Goal: Transaction & Acquisition: Purchase product/service

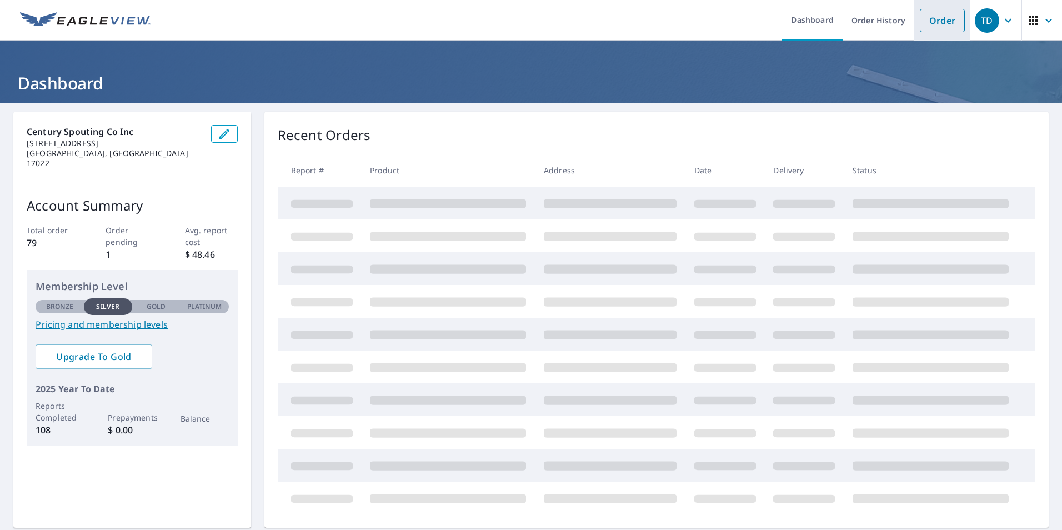
click at [931, 17] on link "Order" at bounding box center [941, 20] width 45 height 23
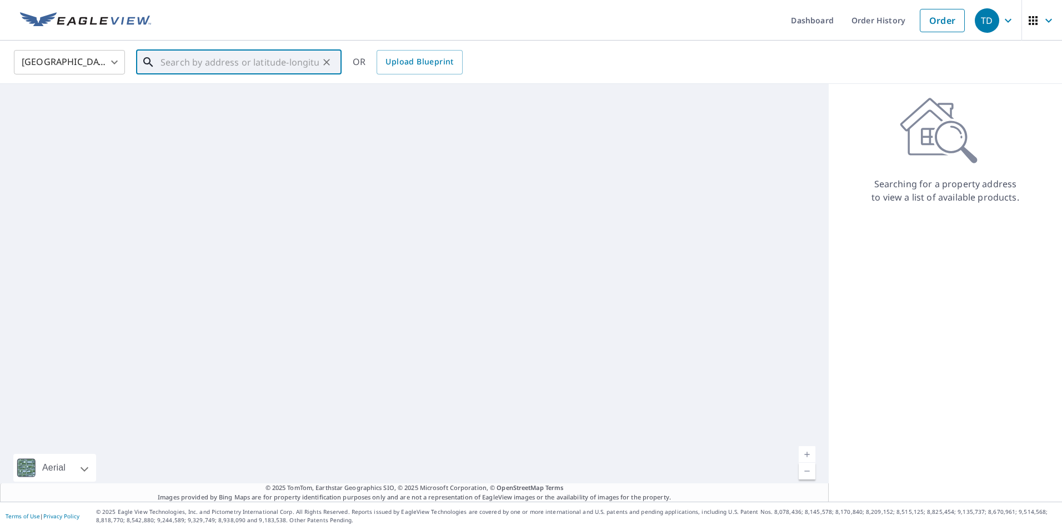
click at [190, 63] on input "text" at bounding box center [239, 62] width 158 height 31
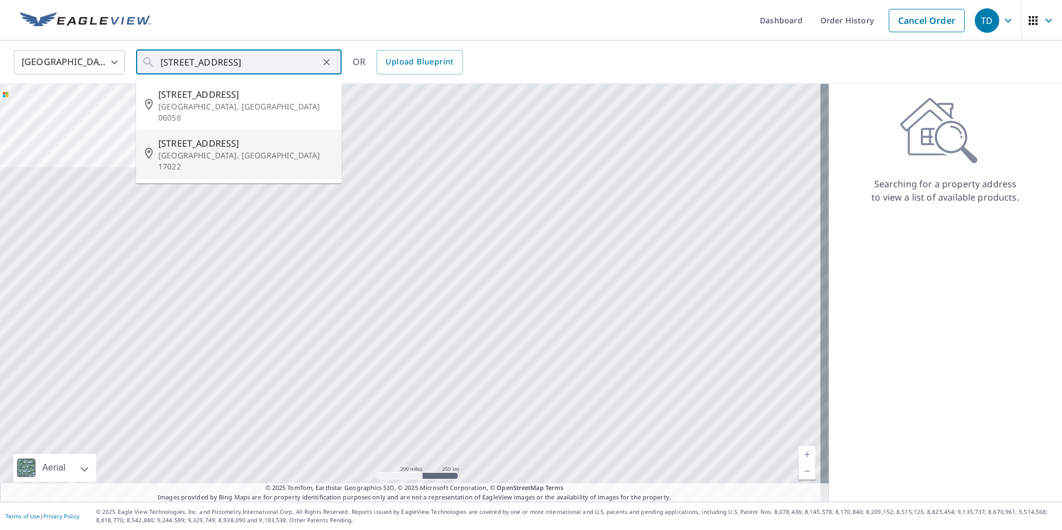
type input "[STREET_ADDRESS]"
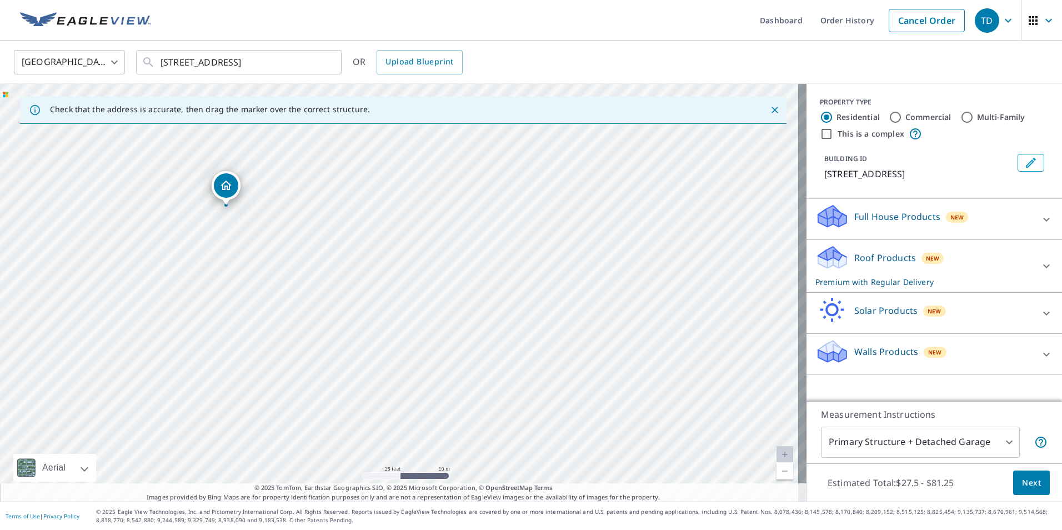
drag, startPoint x: 281, startPoint y: 249, endPoint x: 407, endPoint y: 306, distance: 138.4
click at [407, 306] on div "[STREET_ADDRESS]" at bounding box center [403, 293] width 806 height 418
drag, startPoint x: 406, startPoint y: 263, endPoint x: 341, endPoint y: 311, distance: 80.5
click at [349, 311] on div "[STREET_ADDRESS]" at bounding box center [403, 293] width 806 height 418
drag, startPoint x: 334, startPoint y: 323, endPoint x: 210, endPoint y: 280, distance: 131.2
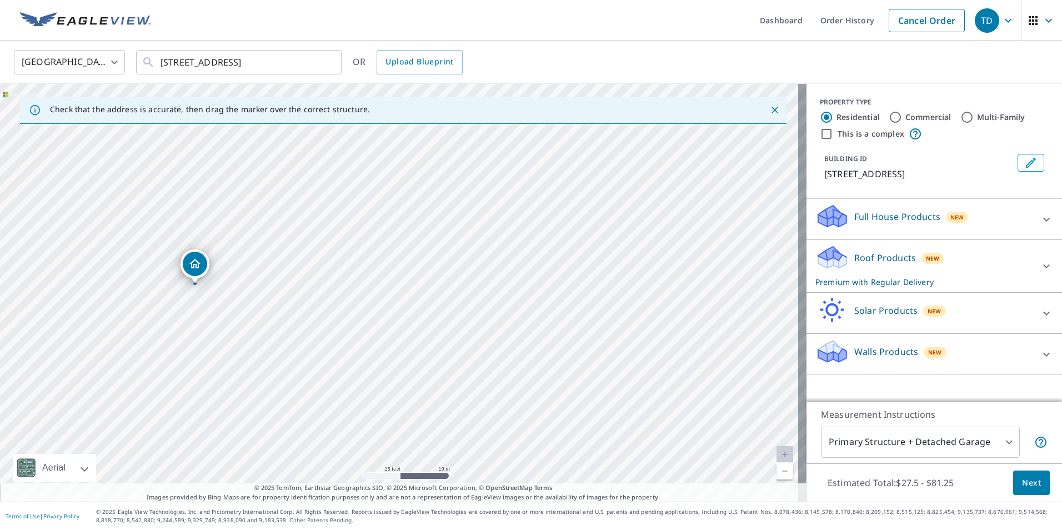
click at [212, 280] on div "[STREET_ADDRESS]" at bounding box center [403, 293] width 806 height 418
click at [231, 288] on div "[STREET_ADDRESS]" at bounding box center [403, 293] width 806 height 418
